Goal: Communication & Community: Ask a question

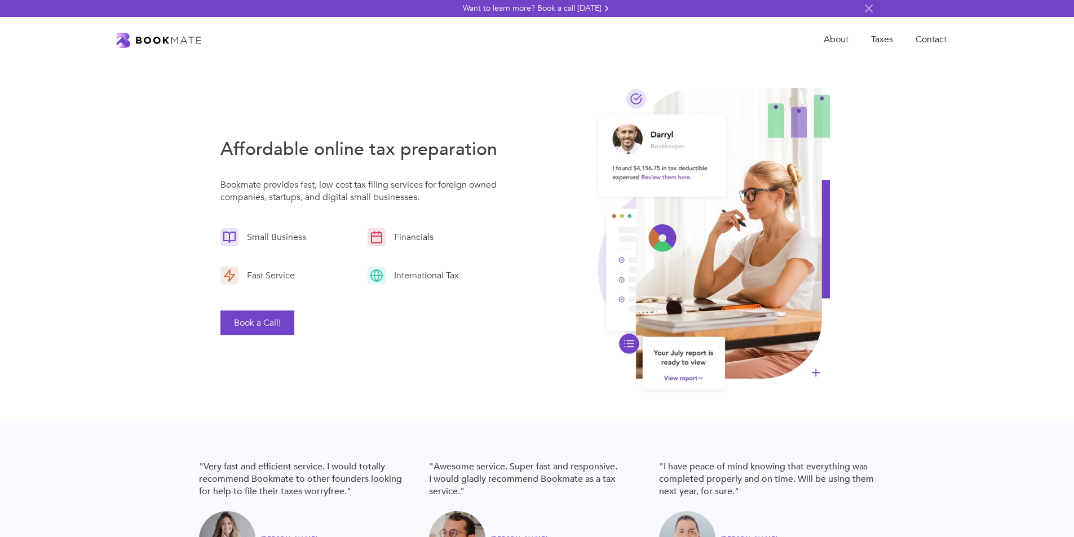
click at [904, 28] on link "Contact" at bounding box center [931, 39] width 54 height 23
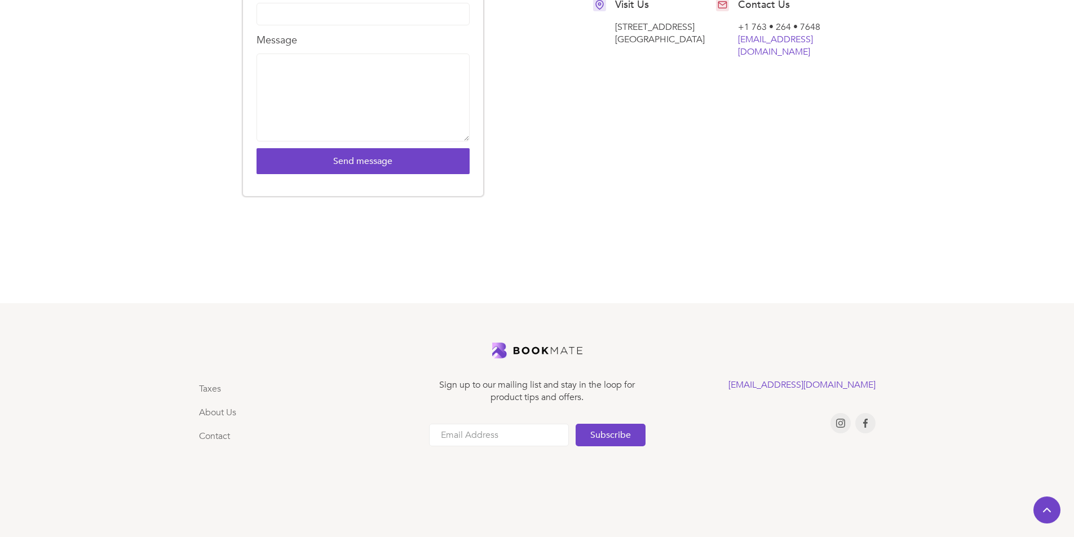
scroll to position [382, 0]
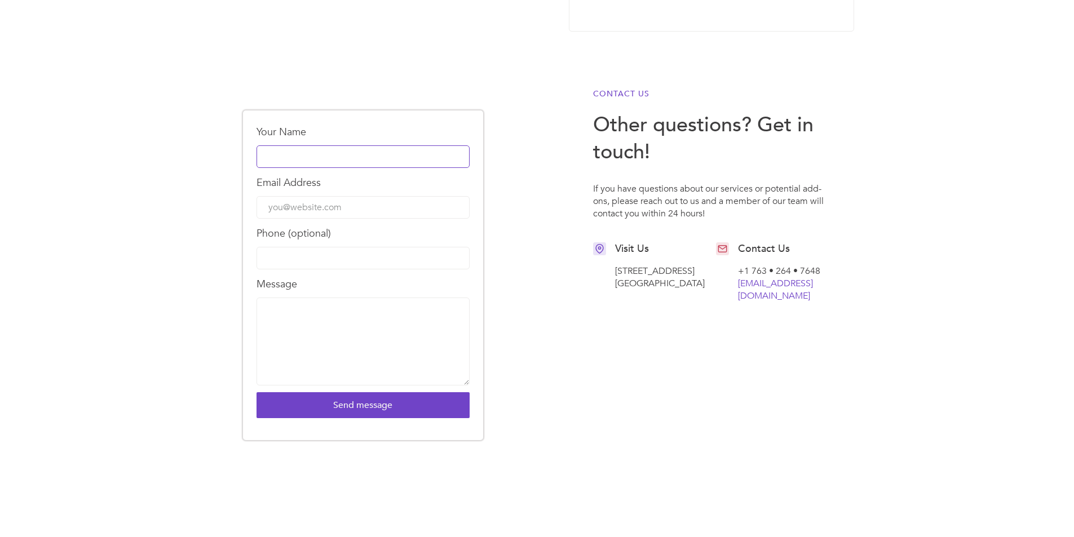
drag, startPoint x: 342, startPoint y: 167, endPoint x: 351, endPoint y: 164, distance: 9.5
click at [342, 167] on input "Your Name" at bounding box center [363, 156] width 213 height 23
drag, startPoint x: 351, startPoint y: 164, endPoint x: 368, endPoint y: 159, distance: 17.7
click at [354, 164] on input "Your Name" at bounding box center [363, 156] width 213 height 23
drag, startPoint x: 368, startPoint y: 159, endPoint x: 374, endPoint y: 168, distance: 10.6
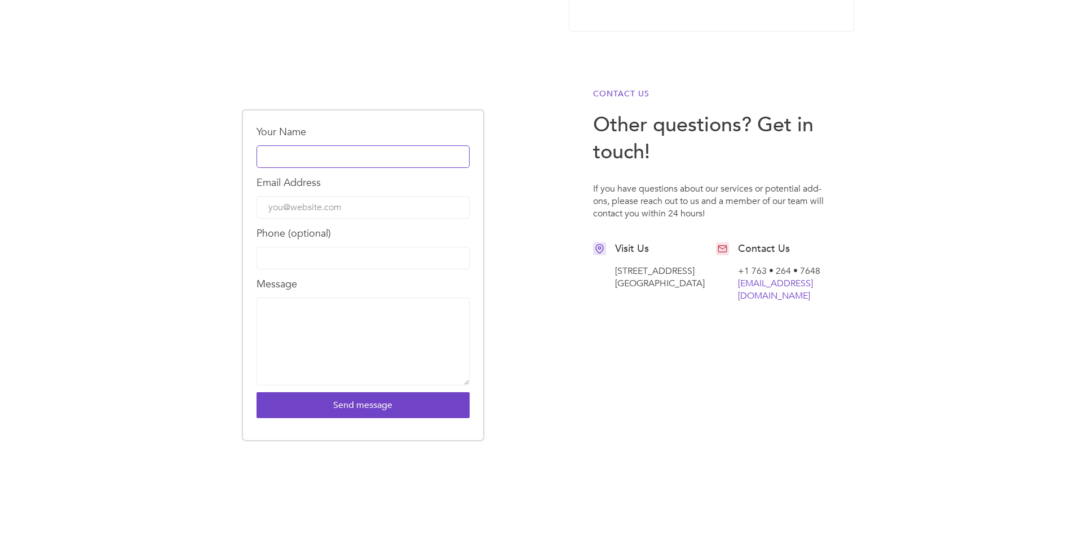
click at [370, 159] on input "Your Name" at bounding box center [363, 156] width 213 height 23
type input "Omar Noguera"
type input "omar@astracleanservices.com"
type input "7633435487"
drag, startPoint x: 341, startPoint y: 326, endPoint x: 329, endPoint y: 281, distance: 45.9
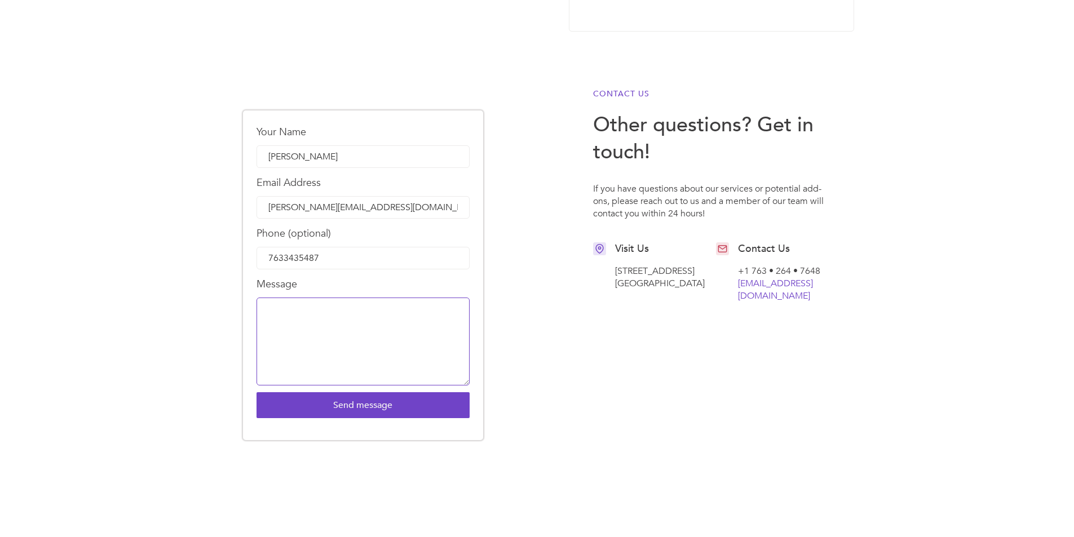
click at [340, 325] on textarea "Message" at bounding box center [363, 342] width 213 height 88
paste textarea "I am with a local, family-owned janitorial company and would love to give you a…"
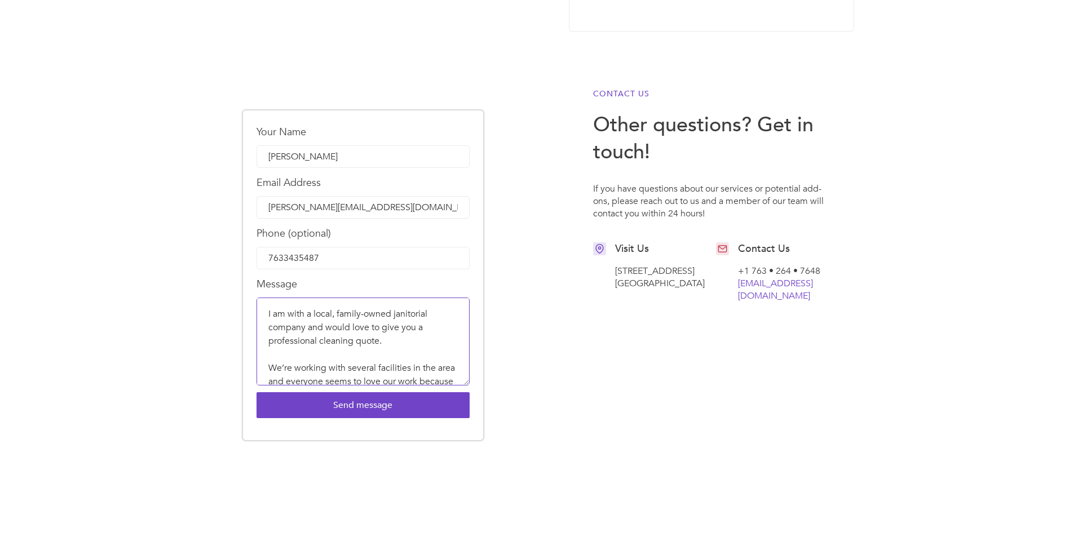
scroll to position [273, 0]
type textarea "I am with a local, family-owned janitorial company and would love to give you a…"
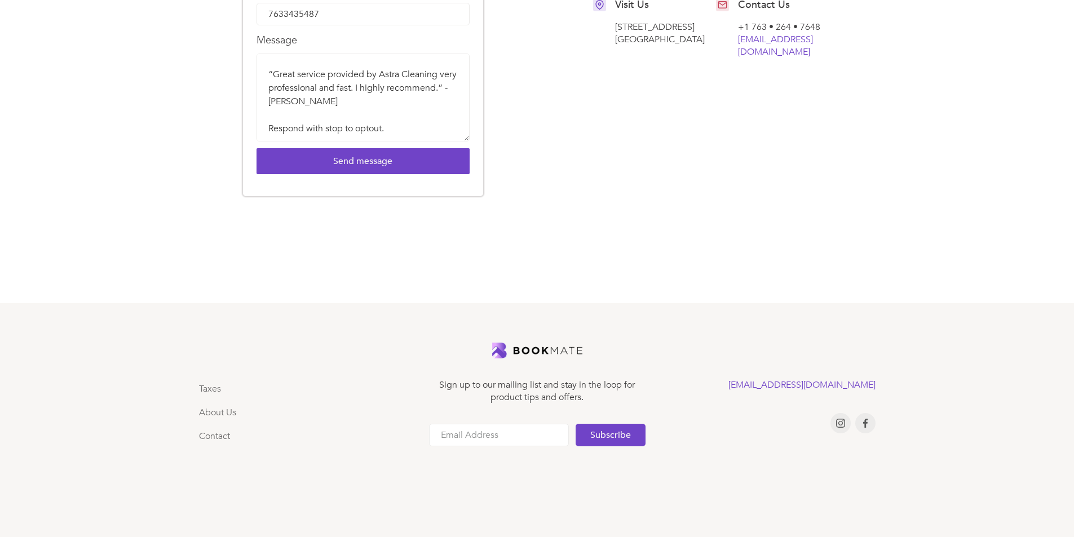
click at [382, 189] on div "Your Name Omar Noguera Email Address omar@astracleanservices.com Phone (optiona…" at bounding box center [363, 31] width 240 height 330
click at [378, 141] on textarea "I am with a local, family-owned janitorial company and would love to give you a…" at bounding box center [363, 98] width 213 height 88
click at [381, 141] on textarea "I am with a local, family-owned janitorial company and would love to give you a…" at bounding box center [363, 98] width 213 height 88
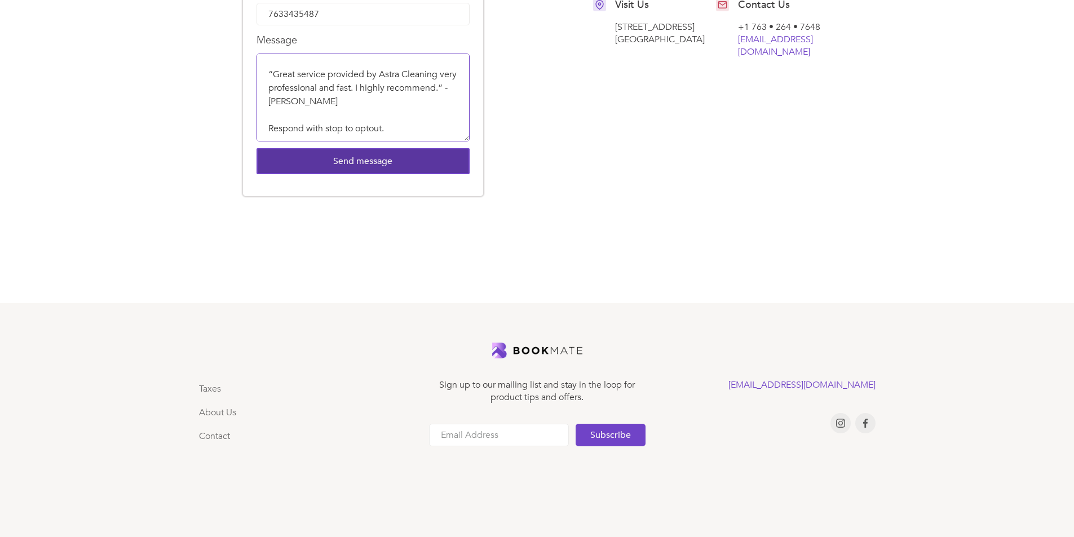
scroll to position [280, 0]
drag, startPoint x: 370, startPoint y: 152, endPoint x: 359, endPoint y: 159, distance: 13.2
click at [370, 152] on input "Send message" at bounding box center [363, 161] width 213 height 26
type input "Please wait..."
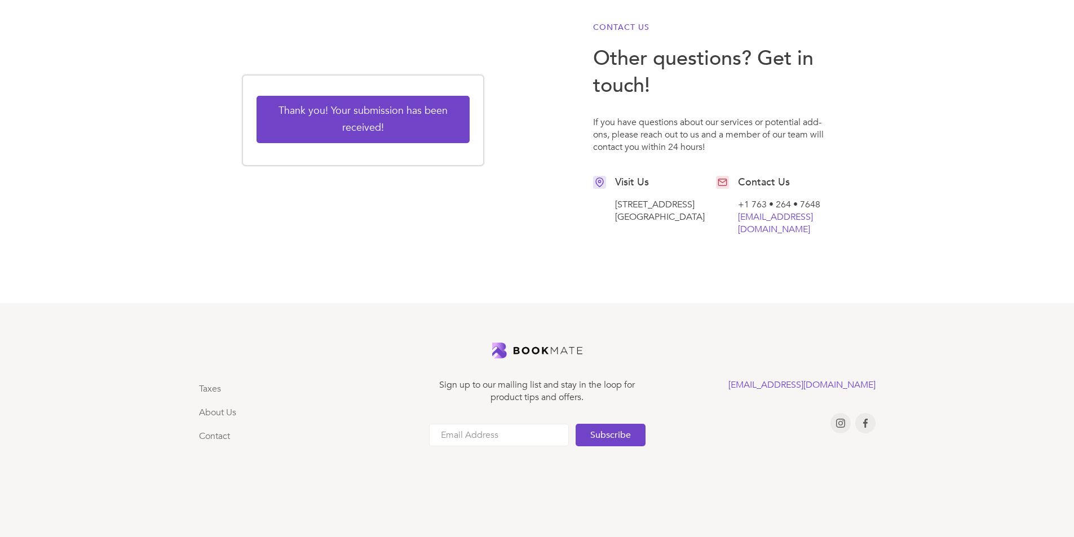
scroll to position [363, 0]
